Goal: Information Seeking & Learning: Learn about a topic

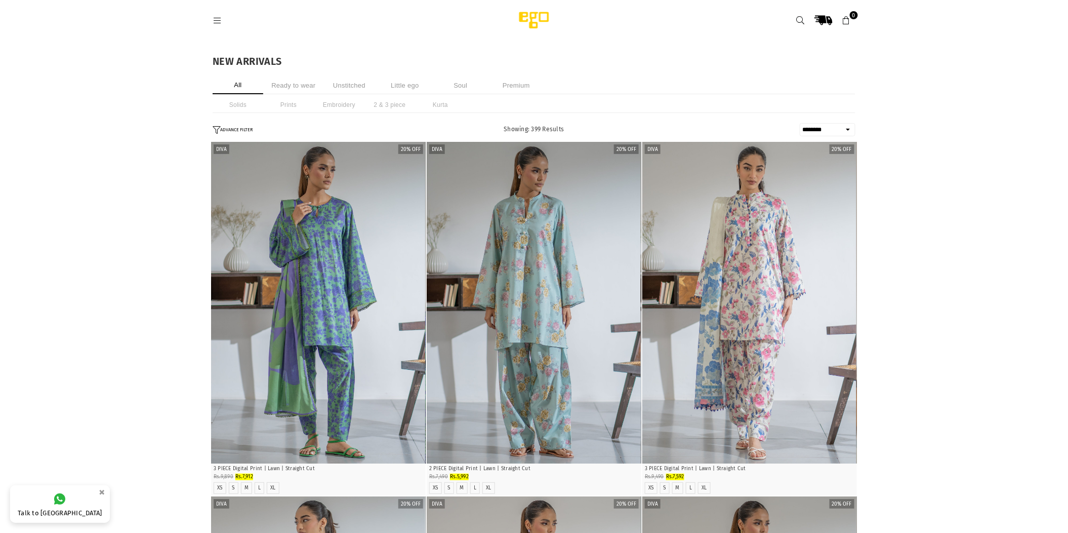
click at [337, 86] on li "Unstitched" at bounding box center [349, 85] width 51 height 18
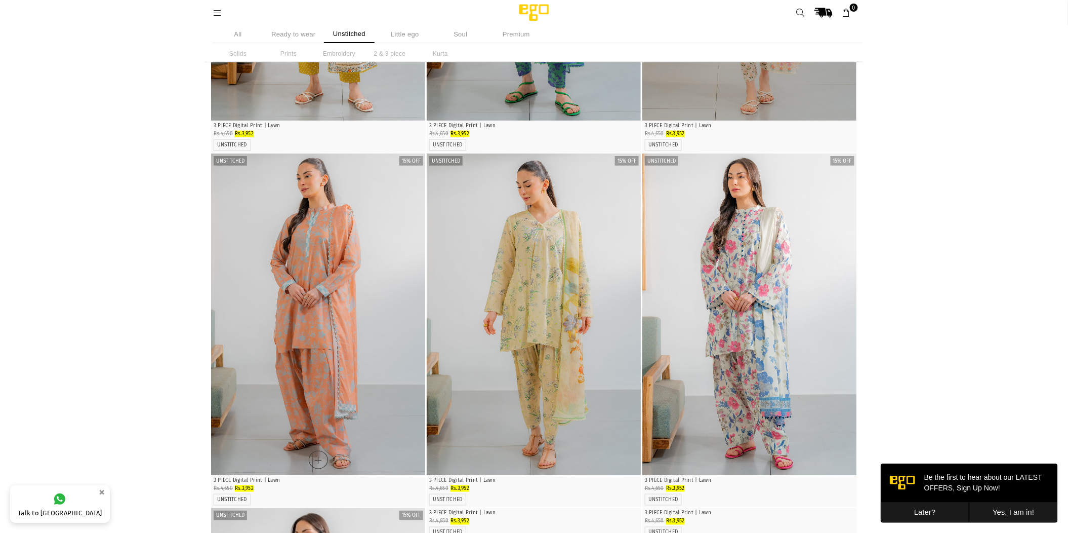
scroll to position [227, 0]
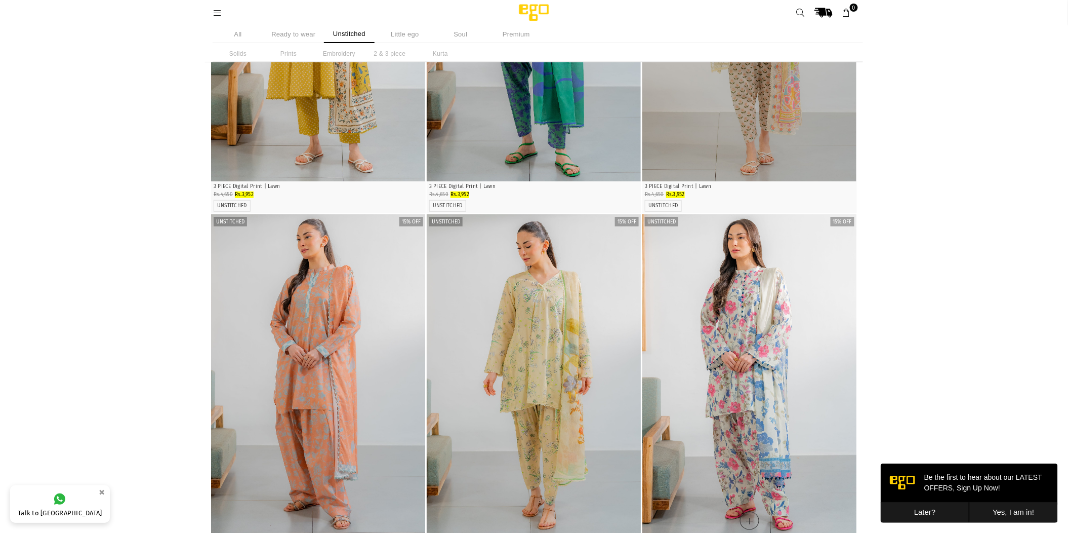
click at [709, 280] on img "1 / 4" at bounding box center [749, 374] width 214 height 321
click at [368, 148] on img "1 / 4" at bounding box center [318, 20] width 214 height 321
click at [369, 148] on img "1 / 4" at bounding box center [318, 20] width 214 height 321
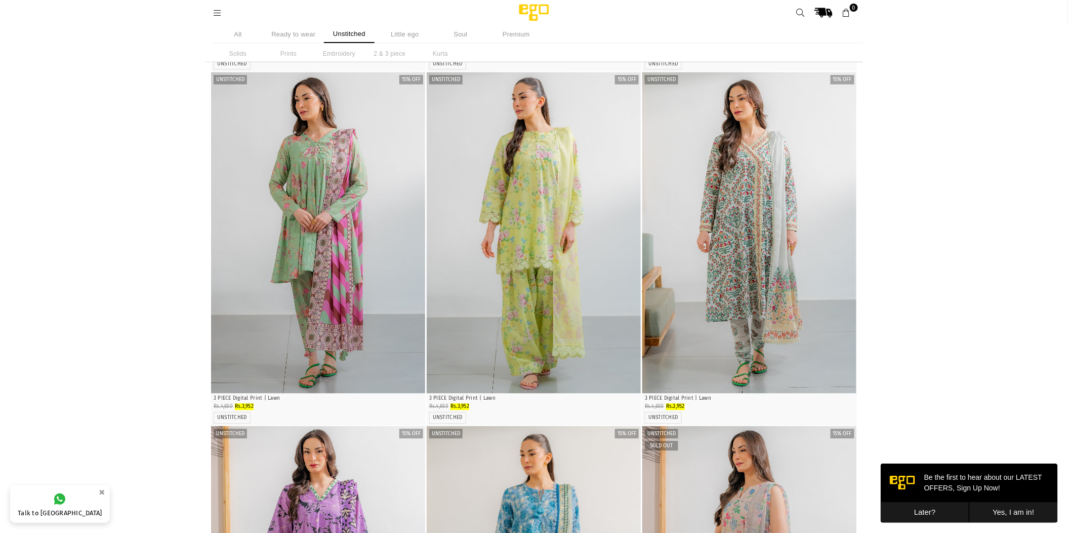
scroll to position [700, 0]
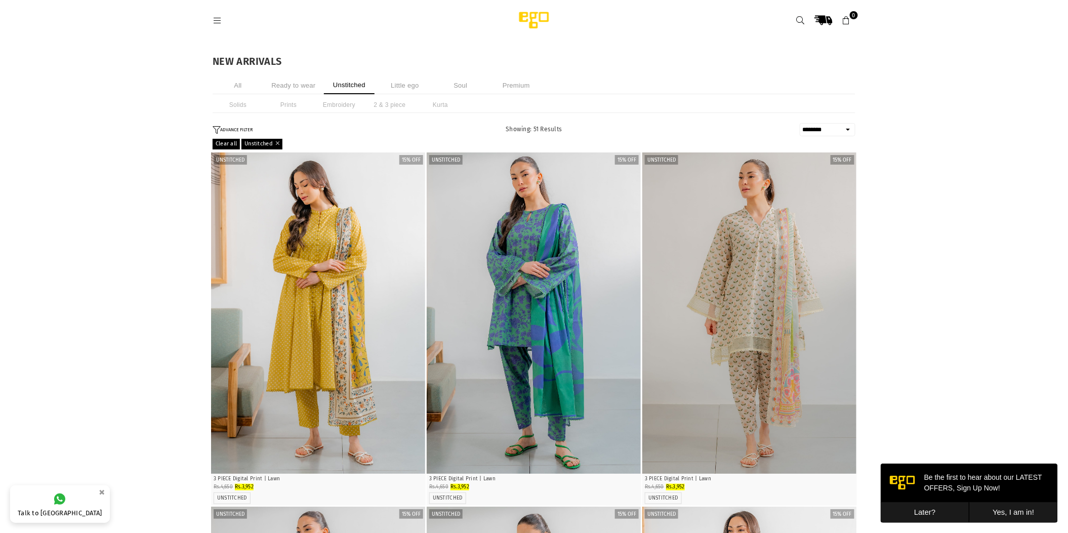
drag, startPoint x: 465, startPoint y: 88, endPoint x: 470, endPoint y: 88, distance: 5.6
click at [469, 88] on li "Soul" at bounding box center [460, 85] width 51 height 18
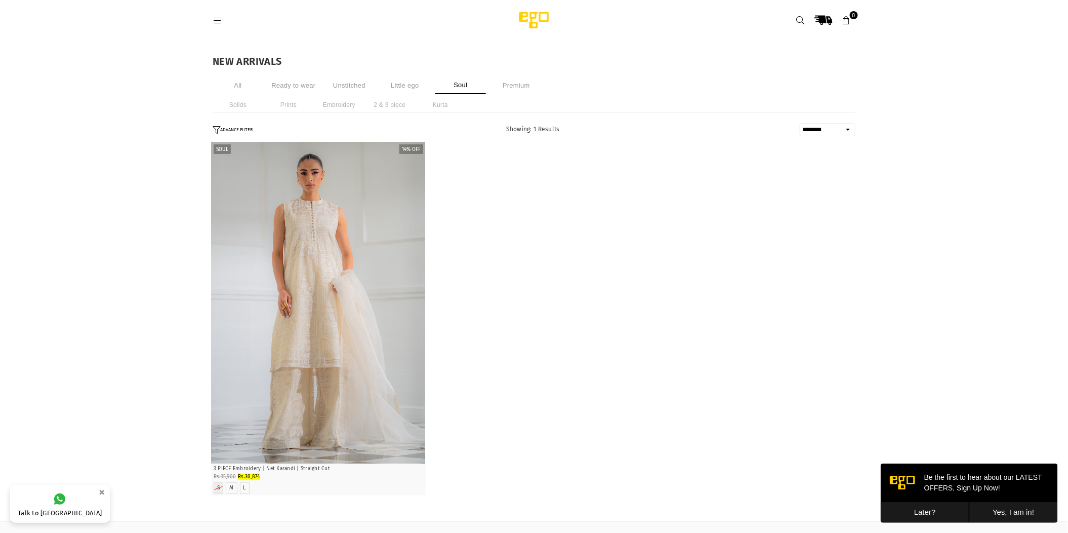
drag, startPoint x: 540, startPoint y: 132, endPoint x: 532, endPoint y: 132, distance: 8.1
click at [539, 132] on span "Showing: 1 Results" at bounding box center [533, 129] width 54 height 7
click at [462, 88] on li "Soul" at bounding box center [460, 85] width 51 height 18
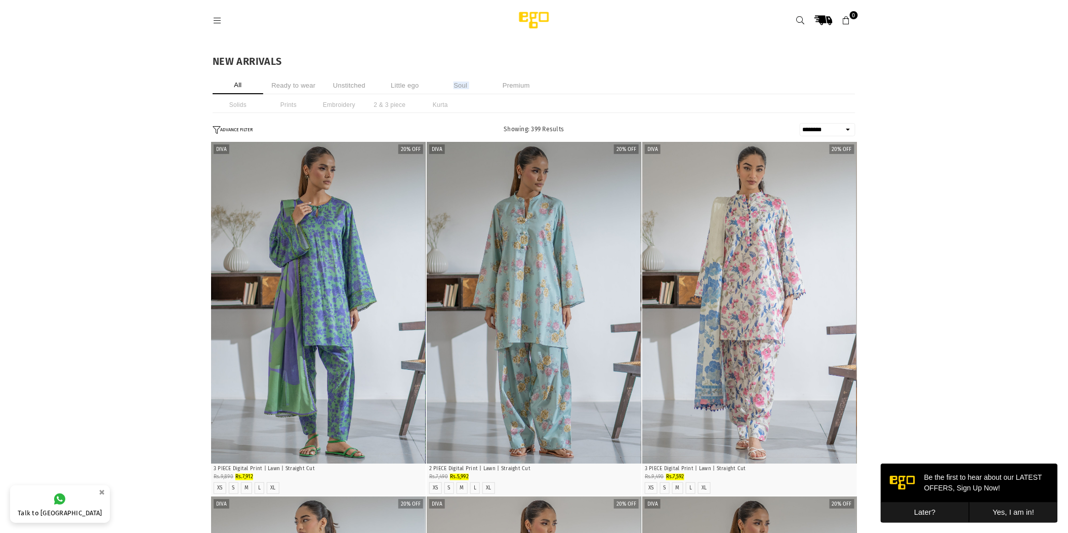
click at [457, 86] on li "Soul" at bounding box center [460, 85] width 51 height 18
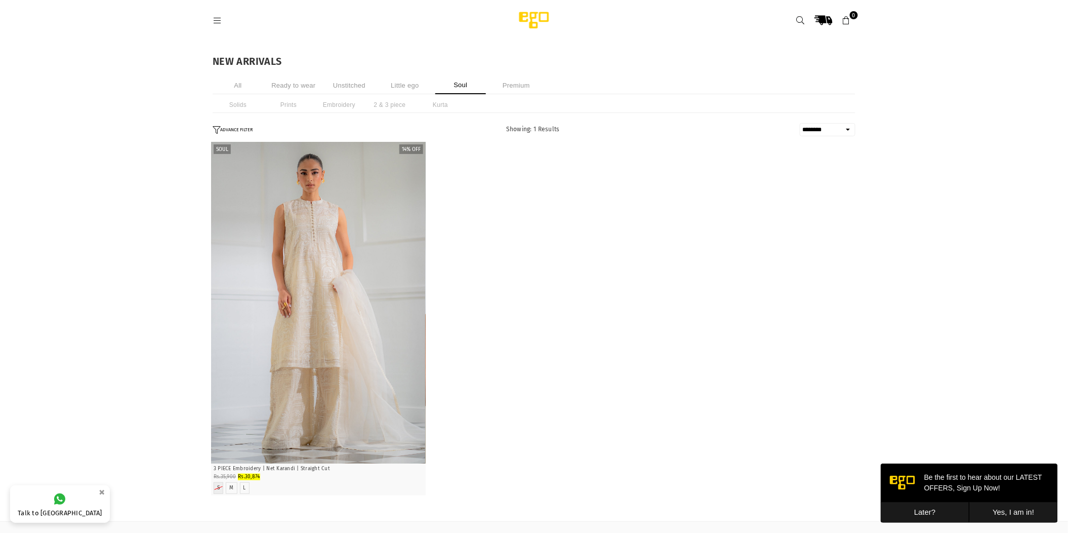
click at [518, 86] on li "Premium" at bounding box center [516, 85] width 51 height 18
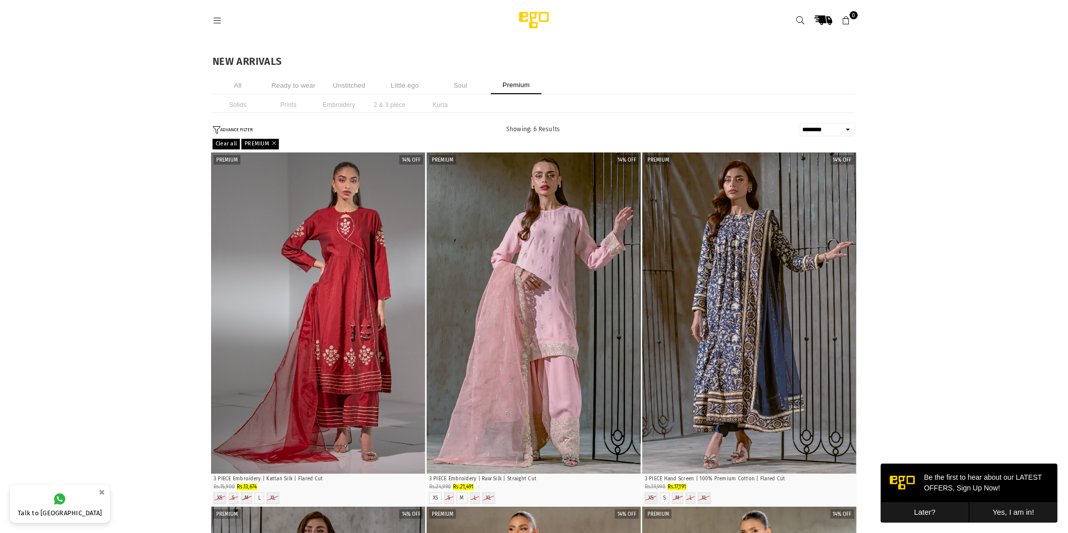
click at [853, 129] on select "**********" at bounding box center [828, 129] width 56 height 13
select select "**********"
click at [800, 123] on select "**********" at bounding box center [828, 129] width 56 height 13
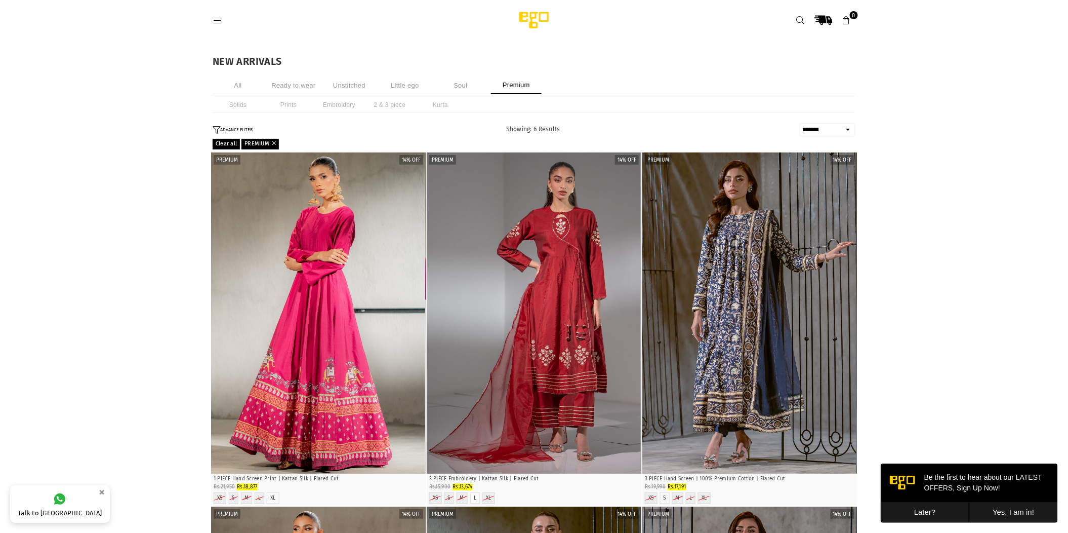
click at [461, 84] on li "Soul" at bounding box center [460, 85] width 51 height 18
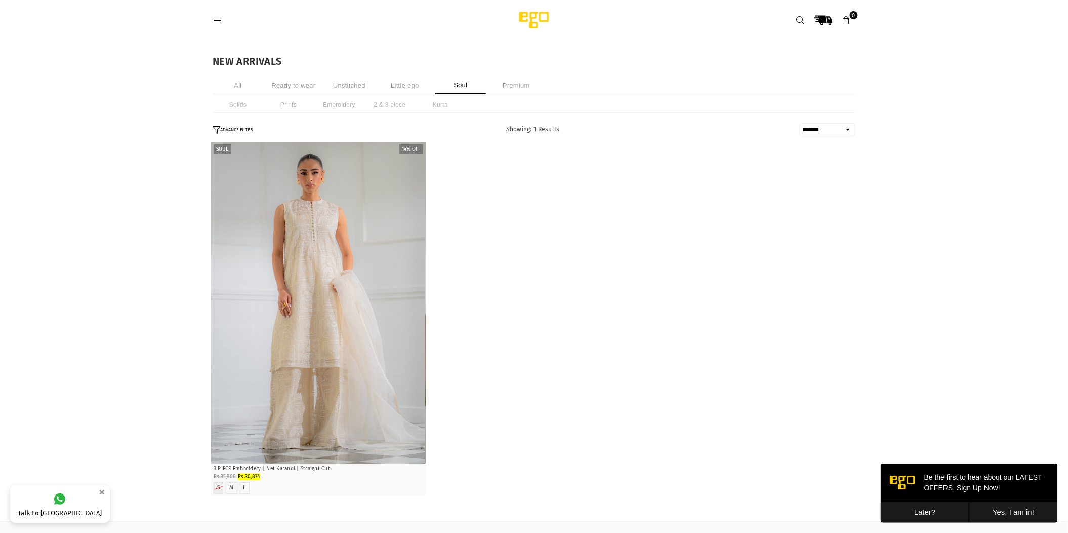
click at [407, 88] on li "Little ego" at bounding box center [405, 85] width 51 height 18
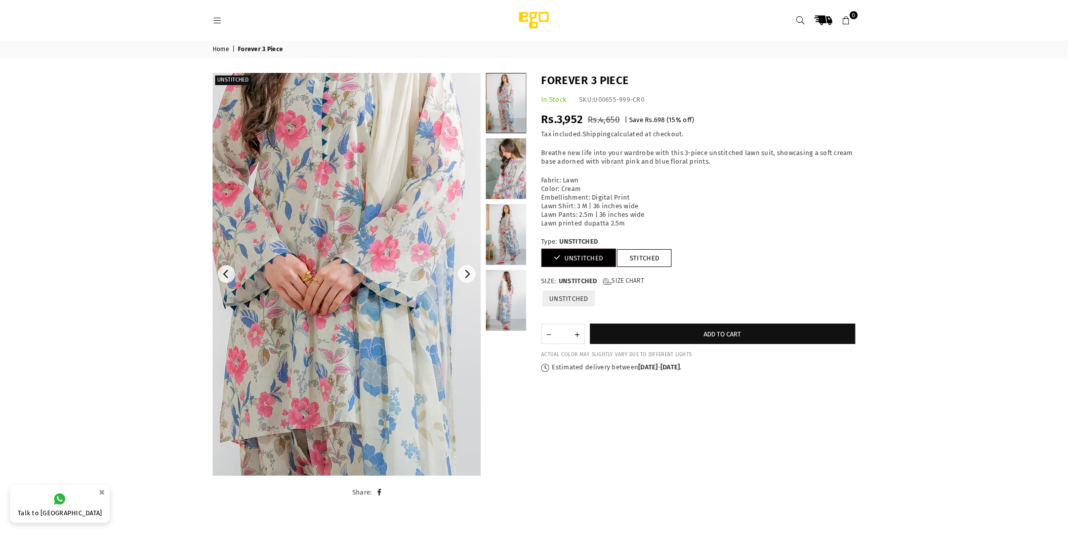
click at [349, 237] on img at bounding box center [344, 321] width 608 height 911
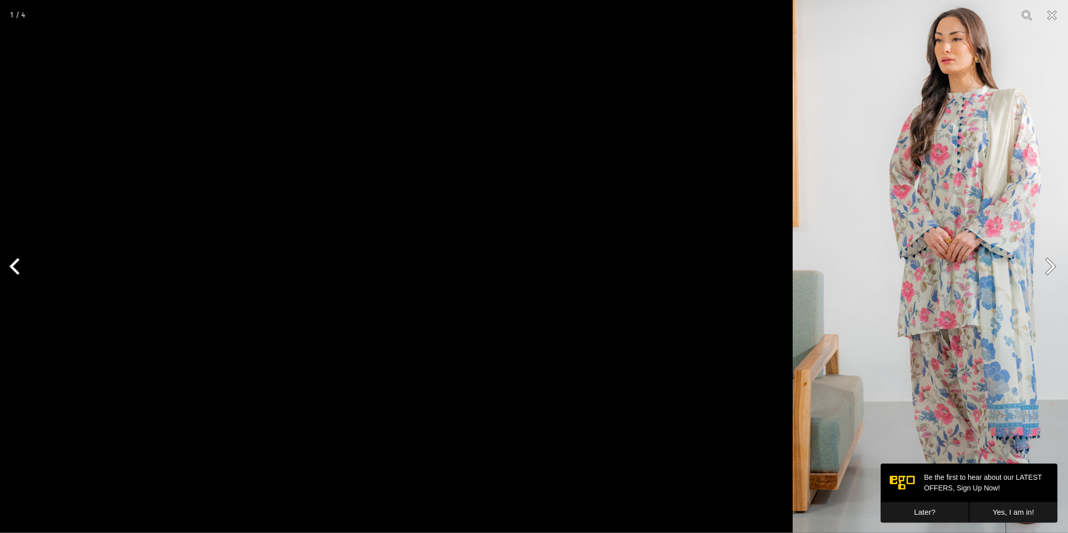
click at [1054, 266] on button "Next" at bounding box center [1049, 266] width 38 height 51
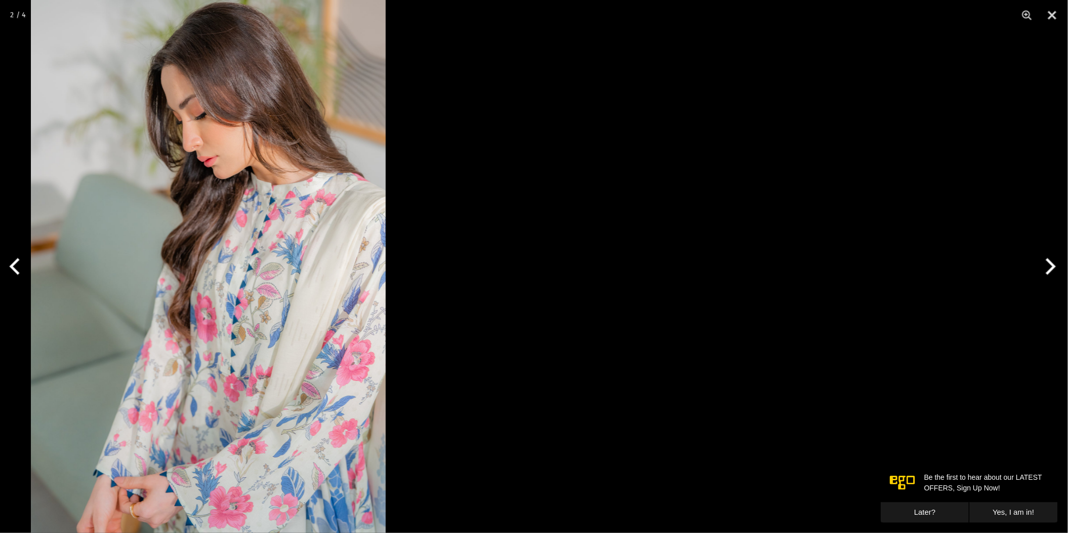
click at [352, 233] on img at bounding box center [208, 266] width 355 height 533
